Goal: Subscribe to service/newsletter

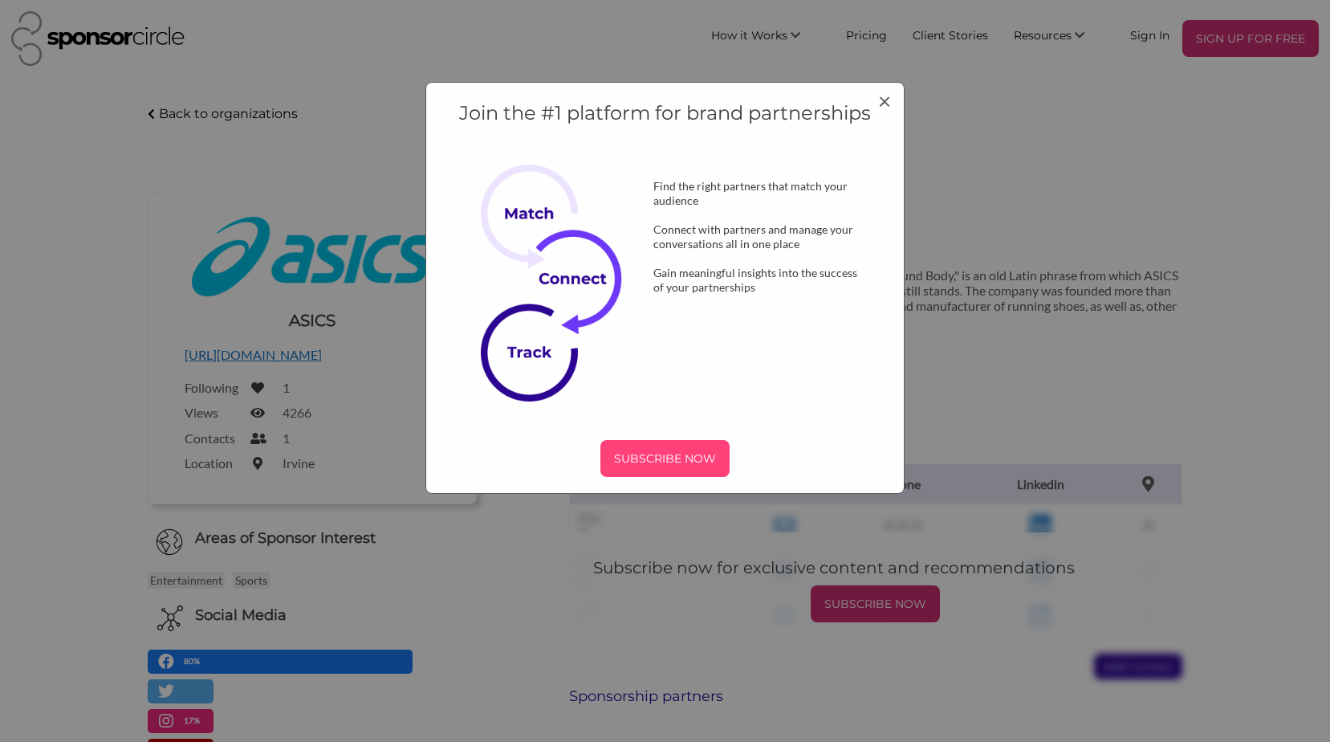
click at [659, 456] on p "SUBSCRIBE NOW" at bounding box center [665, 458] width 116 height 24
